Goal: Complete application form

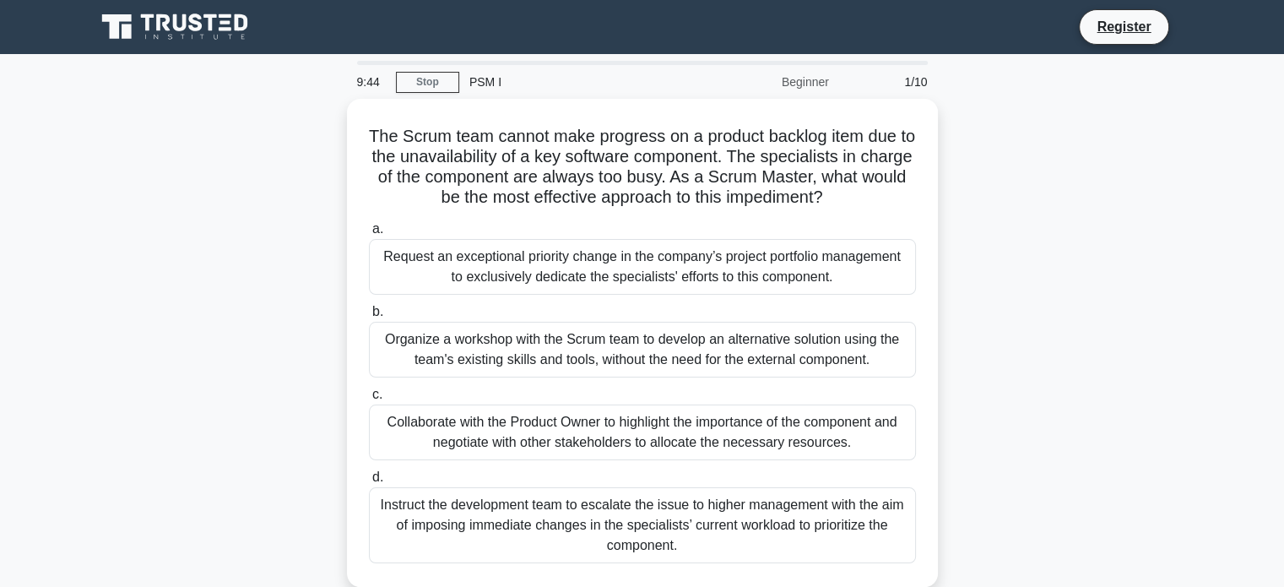
click at [550, 296] on div "a. Request an exceptional priority change in the company’s project portfolio ma…" at bounding box center [642, 390] width 567 height 351
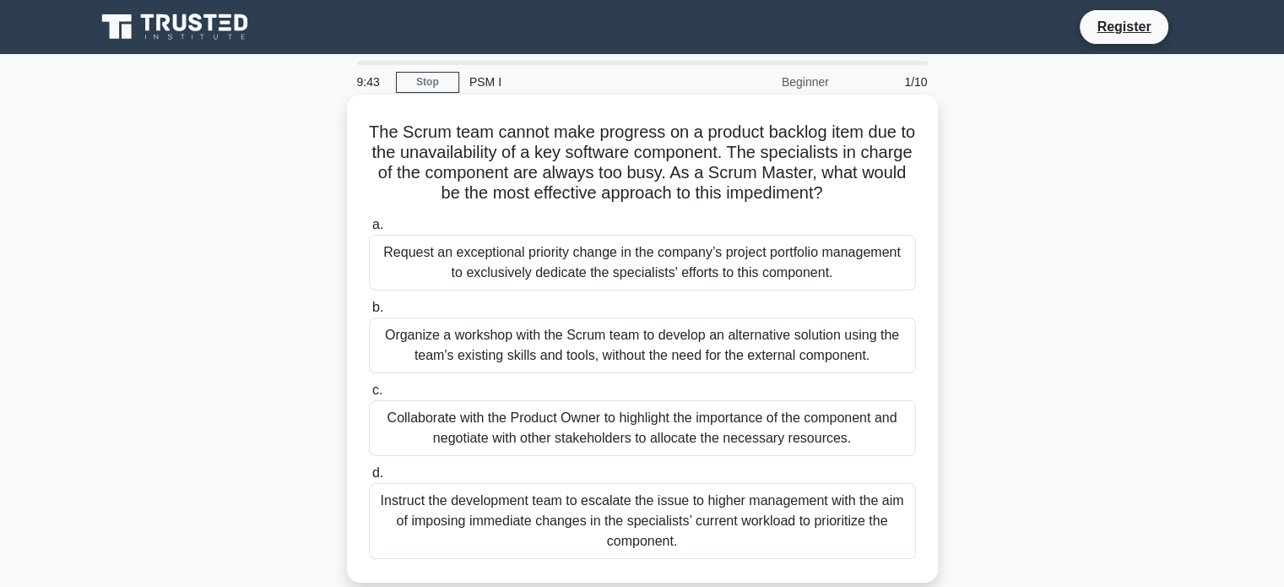
click at [542, 276] on div "Request an exceptional priority change in the company’s project portfolio manag…" at bounding box center [642, 263] width 547 height 56
click at [369, 230] on input "a. Request an exceptional priority change in the company’s project portfolio ma…" at bounding box center [369, 224] width 0 height 11
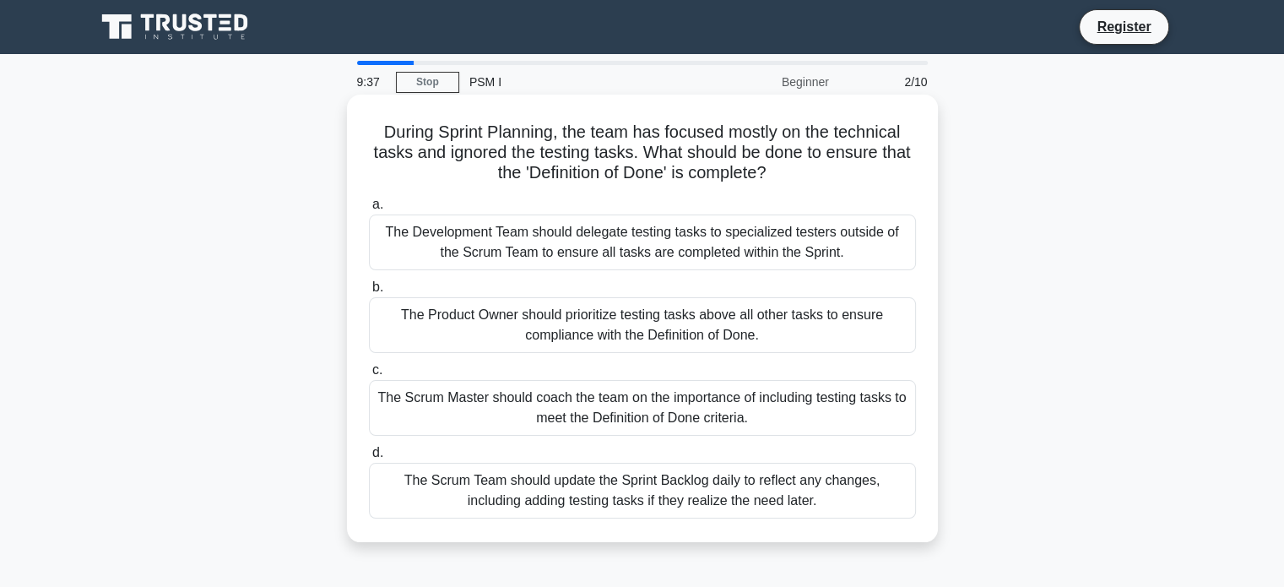
click at [685, 496] on div "The Scrum Team should update the Sprint Backlog daily to reflect any changes, i…" at bounding box center [642, 491] width 547 height 56
click at [369, 458] on input "d. The Scrum Team should update the Sprint Backlog daily to reflect any changes…" at bounding box center [369, 452] width 0 height 11
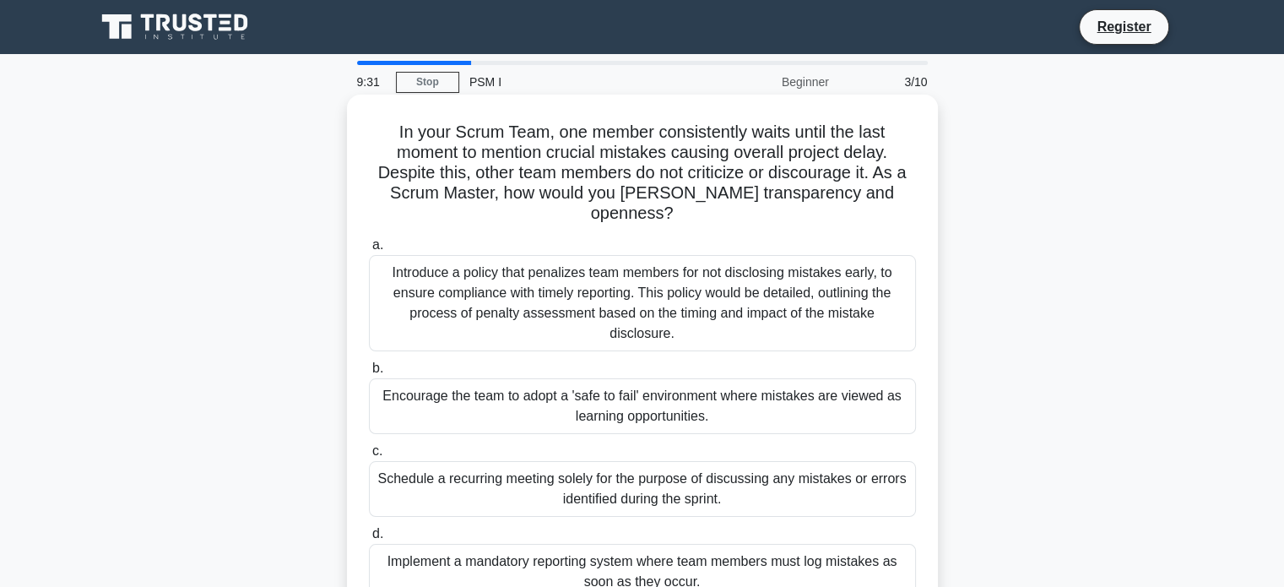
click at [726, 255] on div "Introduce a policy that penalizes team members for not disclosing mistakes earl…" at bounding box center [642, 303] width 547 height 96
click at [369, 251] on input "a. Introduce a policy that penalizes team members for not disclosing mistakes e…" at bounding box center [369, 245] width 0 height 11
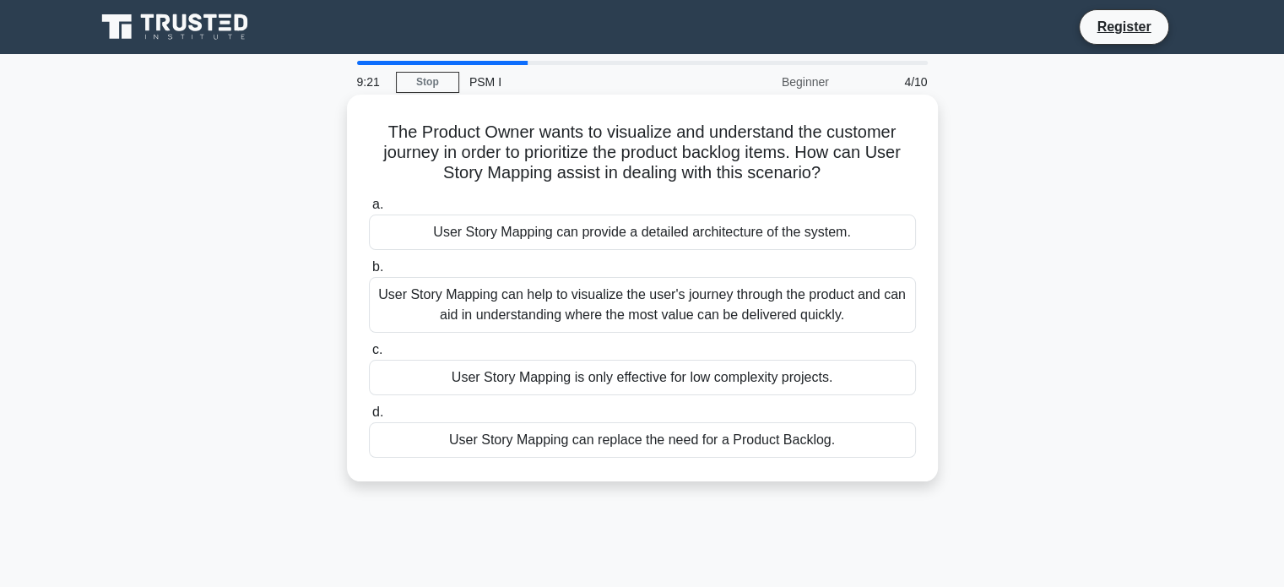
click at [507, 230] on div "User Story Mapping can provide a detailed architecture of the system." at bounding box center [642, 231] width 547 height 35
click at [369, 210] on input "a. User Story Mapping can provide a detailed architecture of the system." at bounding box center [369, 204] width 0 height 11
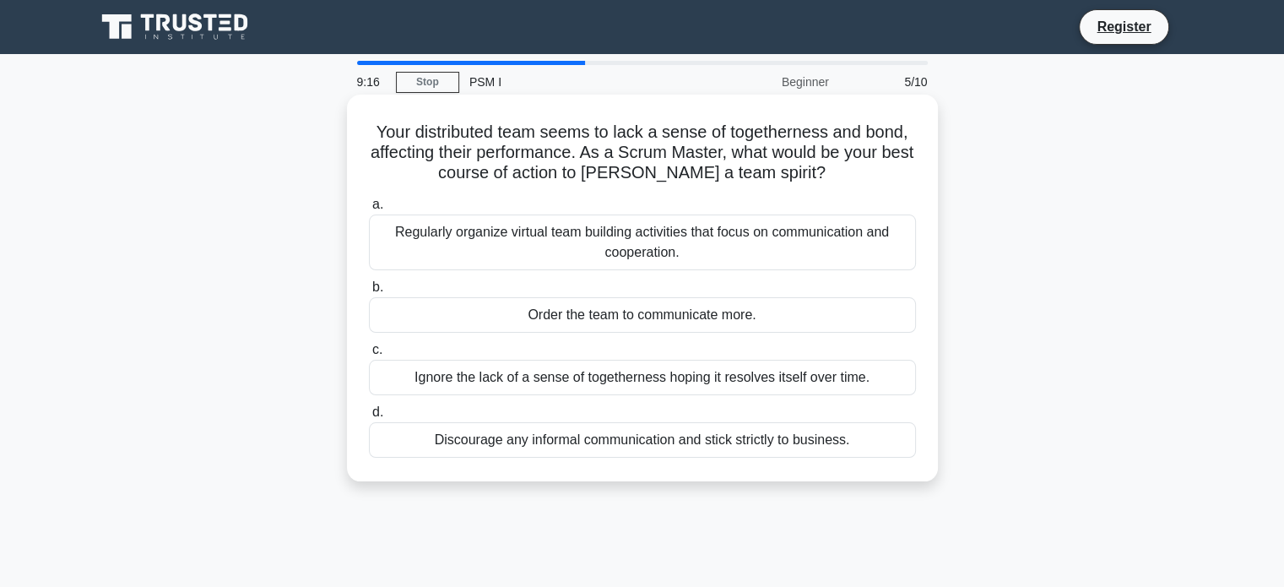
click at [529, 340] on label "c. Ignore the lack of a sense of togetherness hoping it resolves itself over ti…" at bounding box center [642, 367] width 547 height 56
click at [369, 344] on input "c. Ignore the lack of a sense of togetherness hoping it resolves itself over ti…" at bounding box center [369, 349] width 0 height 11
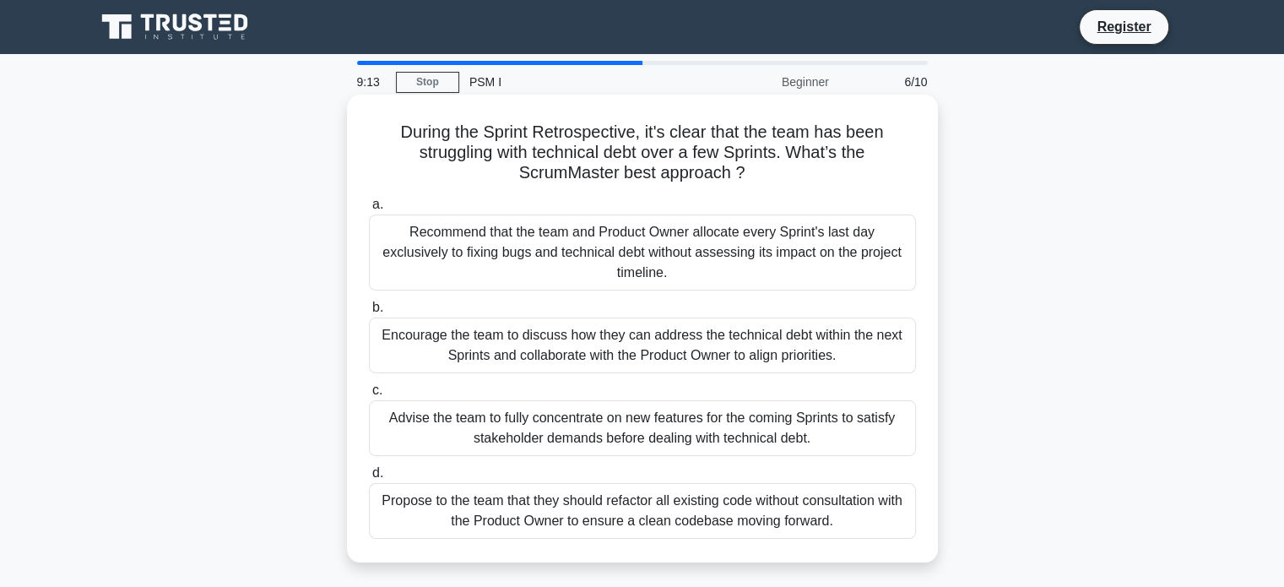
click at [507, 250] on div "Recommend that the team and Product Owner allocate every Sprint's last day excl…" at bounding box center [642, 252] width 547 height 76
click at [369, 210] on input "a. Recommend that the team and Product Owner allocate every Sprint's last day e…" at bounding box center [369, 204] width 0 height 11
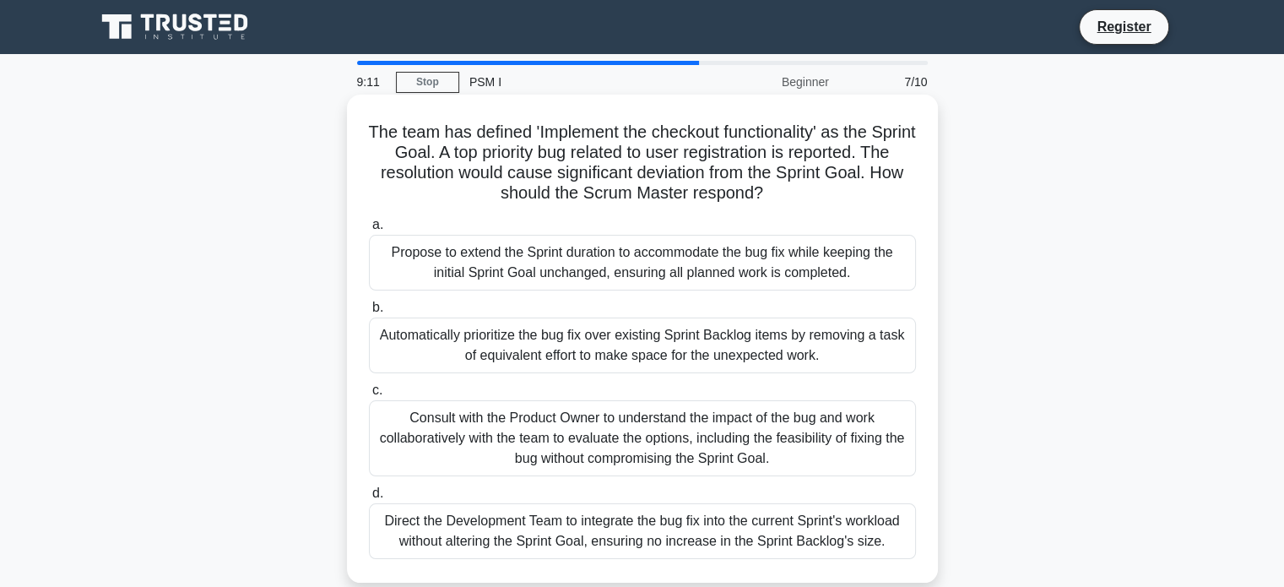
click at [550, 365] on div "Automatically prioritize the bug fix over existing Sprint Backlog items by remo…" at bounding box center [642, 345] width 547 height 56
click at [369, 313] on input "b. Automatically prioritize the bug fix over existing Sprint Backlog items by r…" at bounding box center [369, 307] width 0 height 11
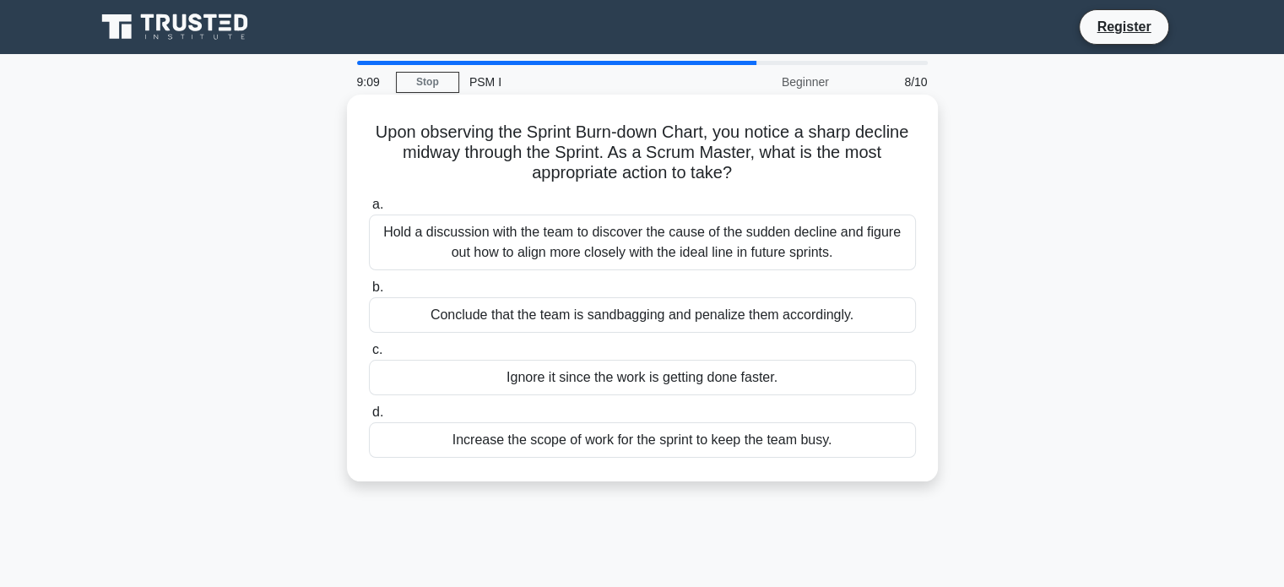
click at [579, 437] on div "Increase the scope of work for the sprint to keep the team busy." at bounding box center [642, 439] width 547 height 35
click at [369, 418] on input "d. Increase the scope of work for the sprint to keep the team busy." at bounding box center [369, 412] width 0 height 11
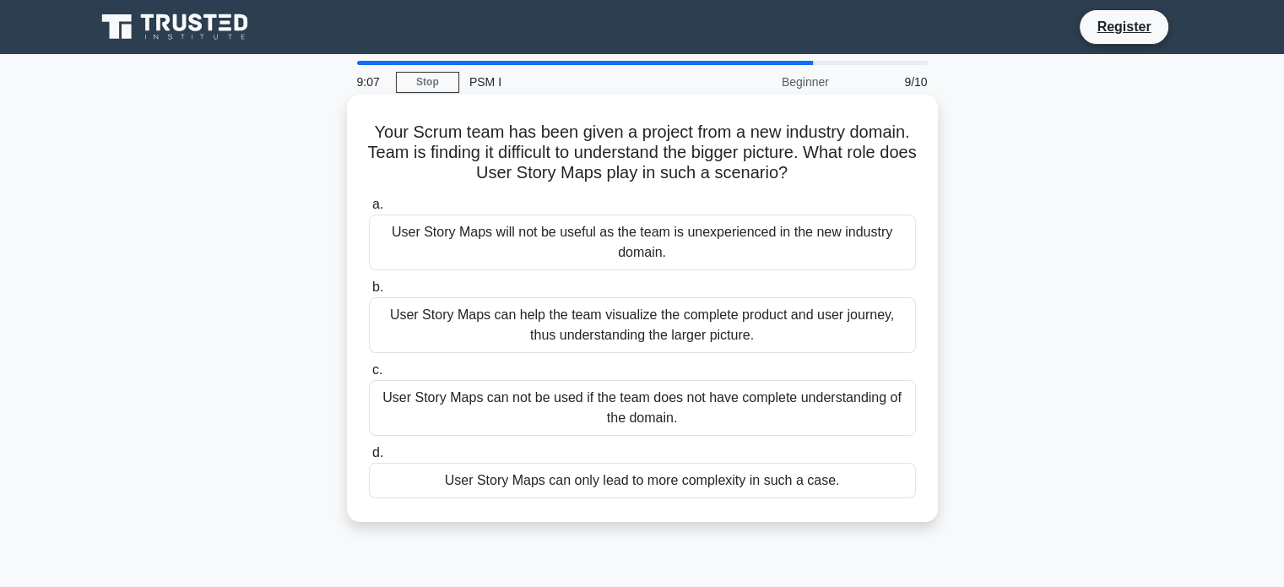
click at [577, 404] on div "User Story Maps can not be used if the team does not have complete understandin…" at bounding box center [642, 408] width 547 height 56
click at [369, 376] on input "c. User Story Maps can not be used if the team does not have complete understan…" at bounding box center [369, 370] width 0 height 11
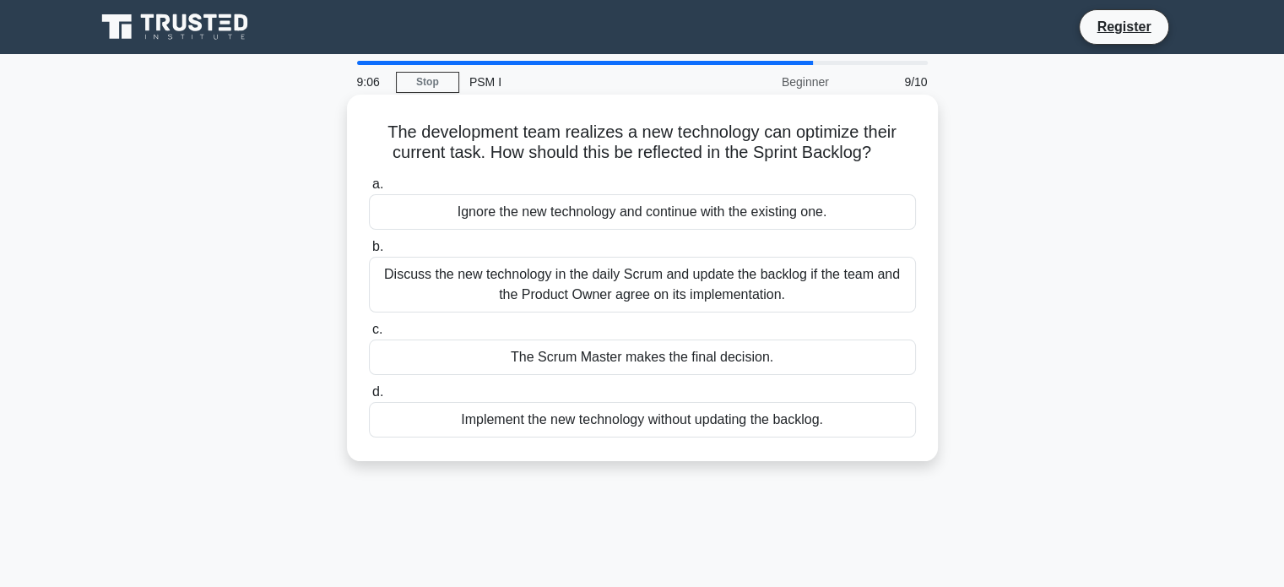
click at [586, 425] on div "Implement the new technology without updating the backlog." at bounding box center [642, 419] width 547 height 35
click at [369, 398] on input "d. Implement the new technology without updating the backlog." at bounding box center [369, 392] width 0 height 11
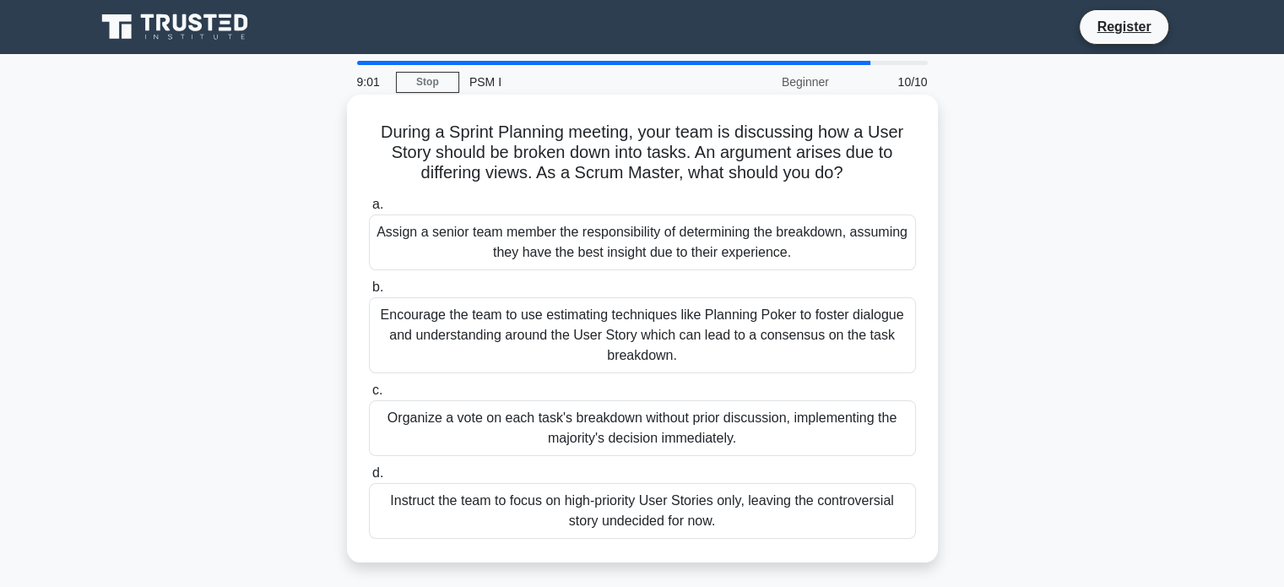
click at [579, 333] on div "Encourage the team to use estimating techniques like Planning Poker to foster d…" at bounding box center [642, 335] width 547 height 76
click at [369, 293] on input "b. Encourage the team to use estimating techniques like Planning Poker to foste…" at bounding box center [369, 287] width 0 height 11
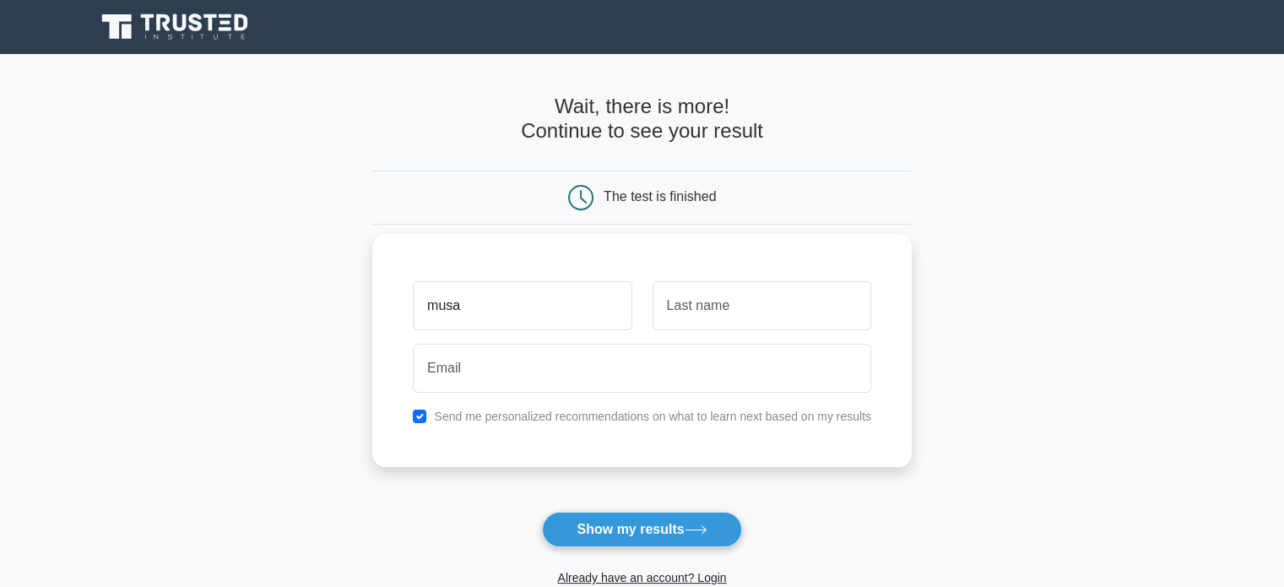
type input "musa"
click at [688, 313] on input "text" at bounding box center [762, 305] width 219 height 49
type input "muhammad"
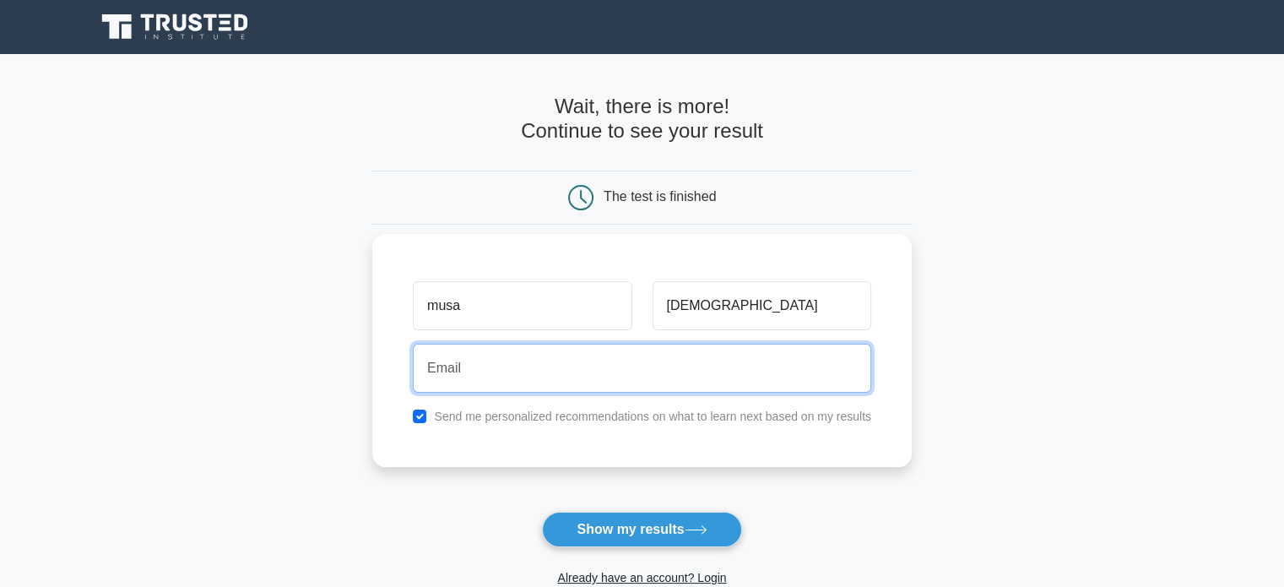
click at [512, 368] on input "email" at bounding box center [642, 368] width 458 height 49
click at [650, 374] on input "musamuhammadadamu7772222222" at bounding box center [642, 368] width 458 height 49
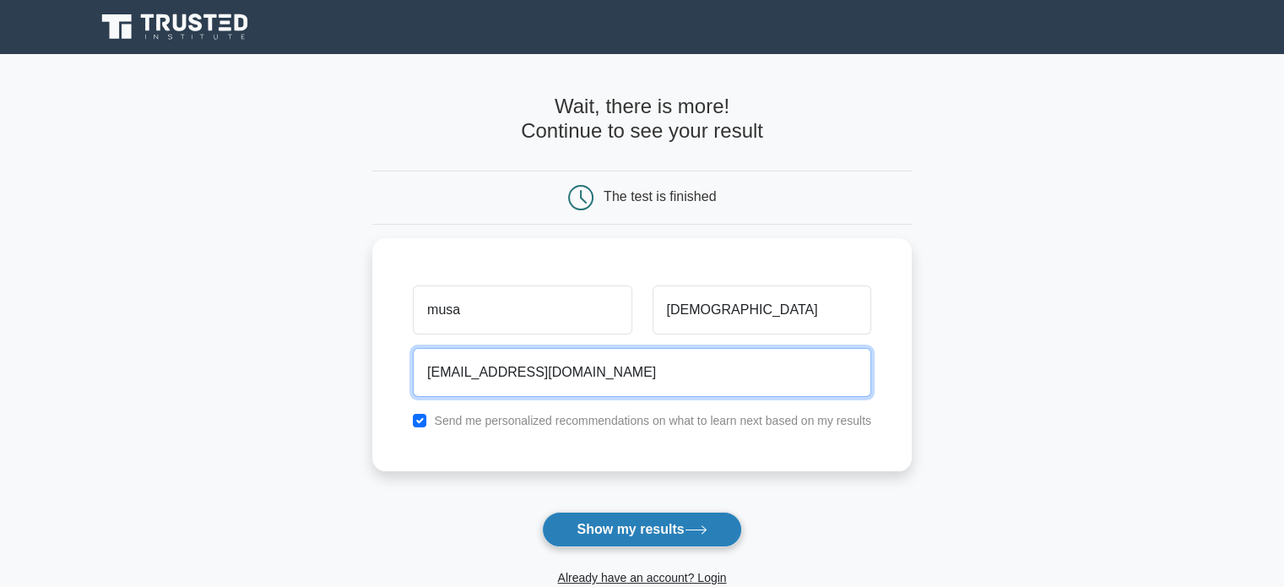
type input "musamuhammadadamu777@gmail.com"
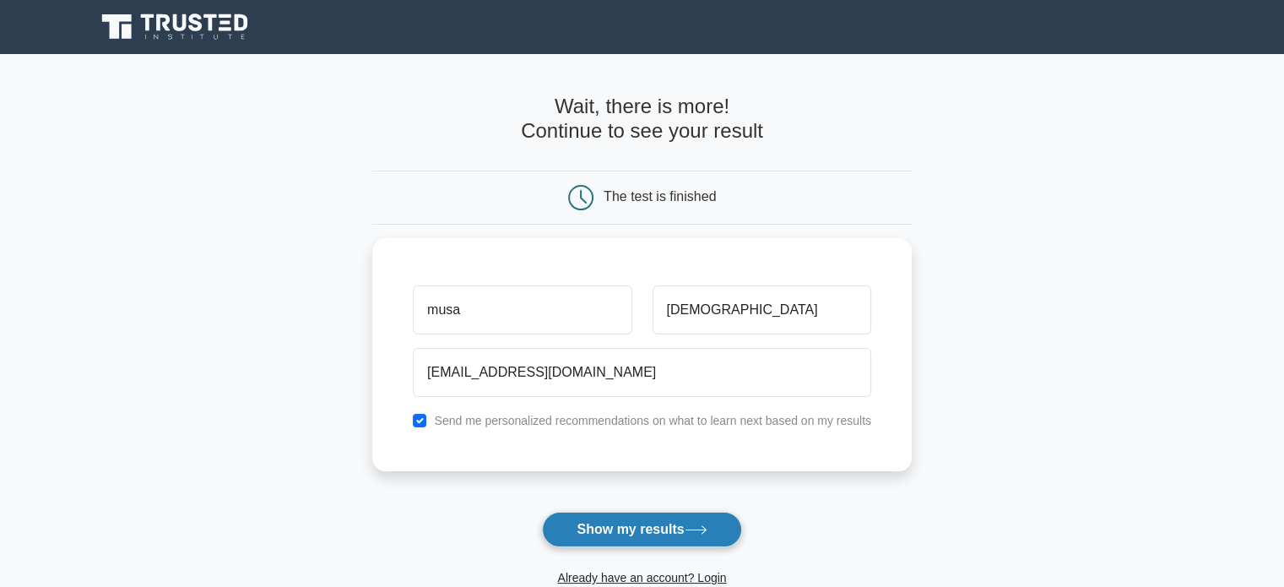
click at [626, 523] on button "Show my results" at bounding box center [641, 529] width 199 height 35
